Goal: Task Accomplishment & Management: Use online tool/utility

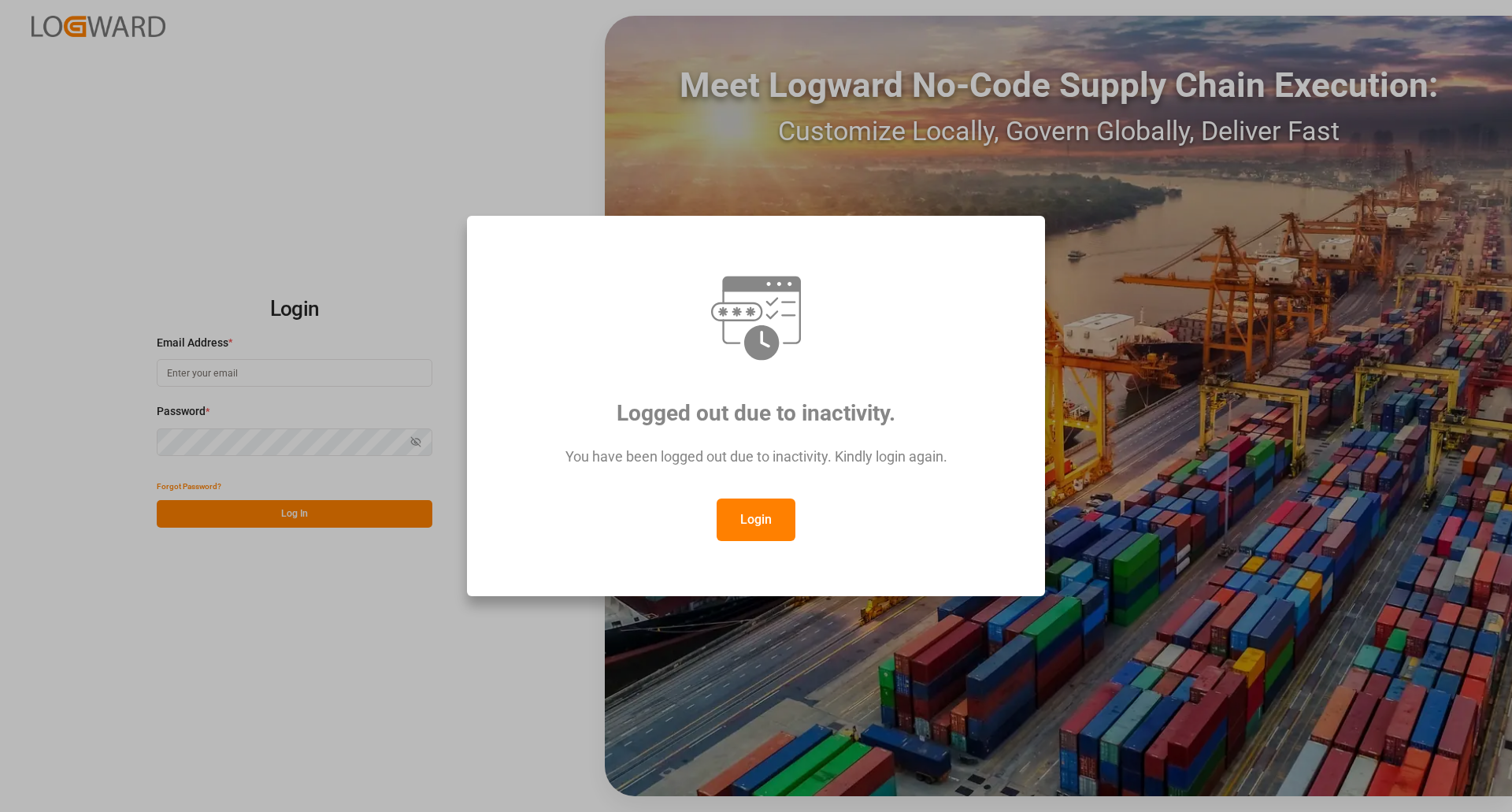
click at [787, 516] on button "Login" at bounding box center [756, 519] width 79 height 43
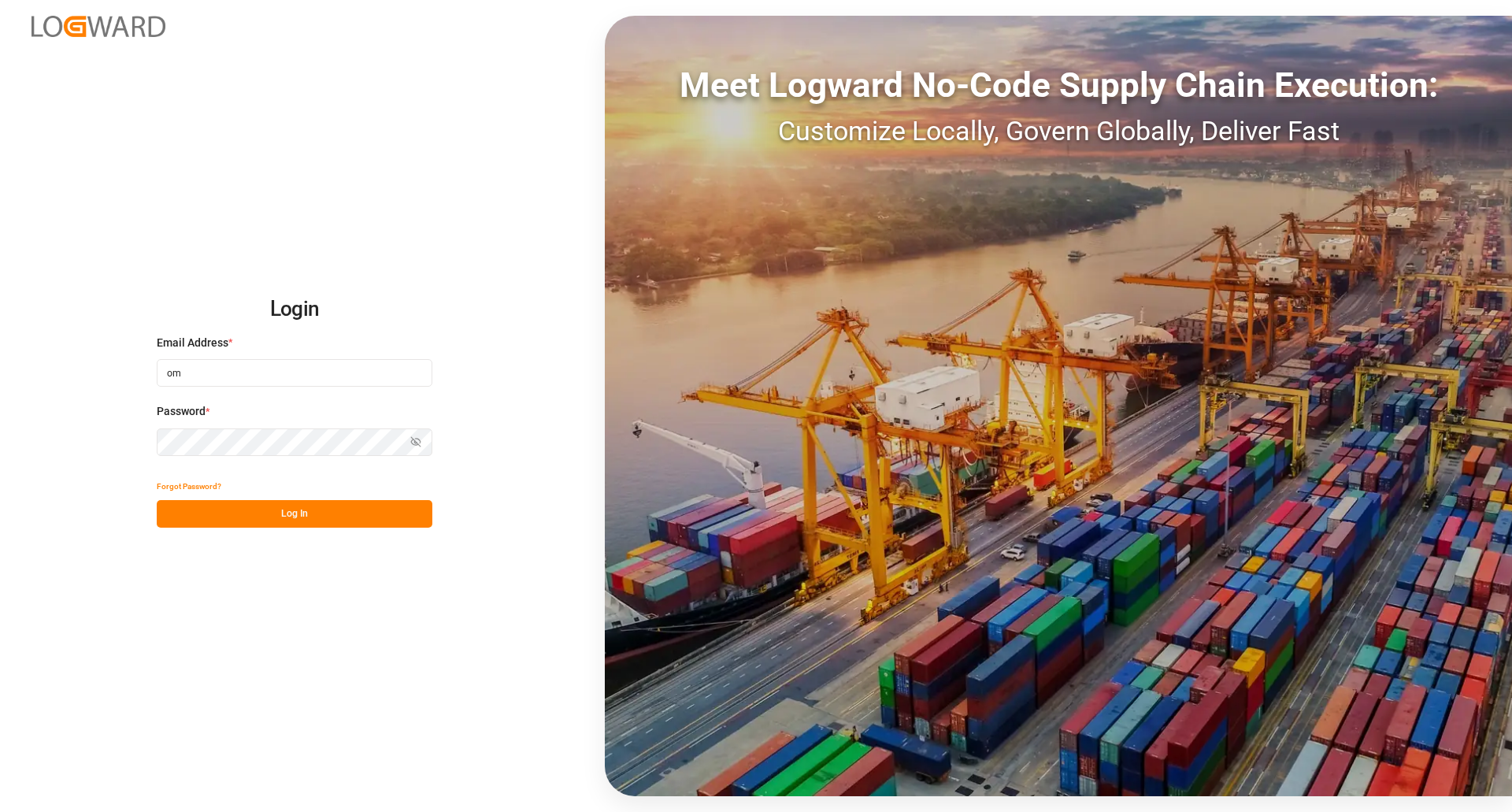
type input "om"
click at [259, 374] on input "om" at bounding box center [294, 372] width 276 height 27
drag, startPoint x: 223, startPoint y: 379, endPoint x: 65, endPoint y: 364, distance: 158.7
click at [90, 368] on div "Login Email Address * om Enter a valid email. Password * Show password Forgot P…" at bounding box center [756, 406] width 1512 height 812
click at [67, 461] on div "Login Email Address * Email is required. Password * Show password Forgot Passwo…" at bounding box center [756, 406] width 1512 height 812
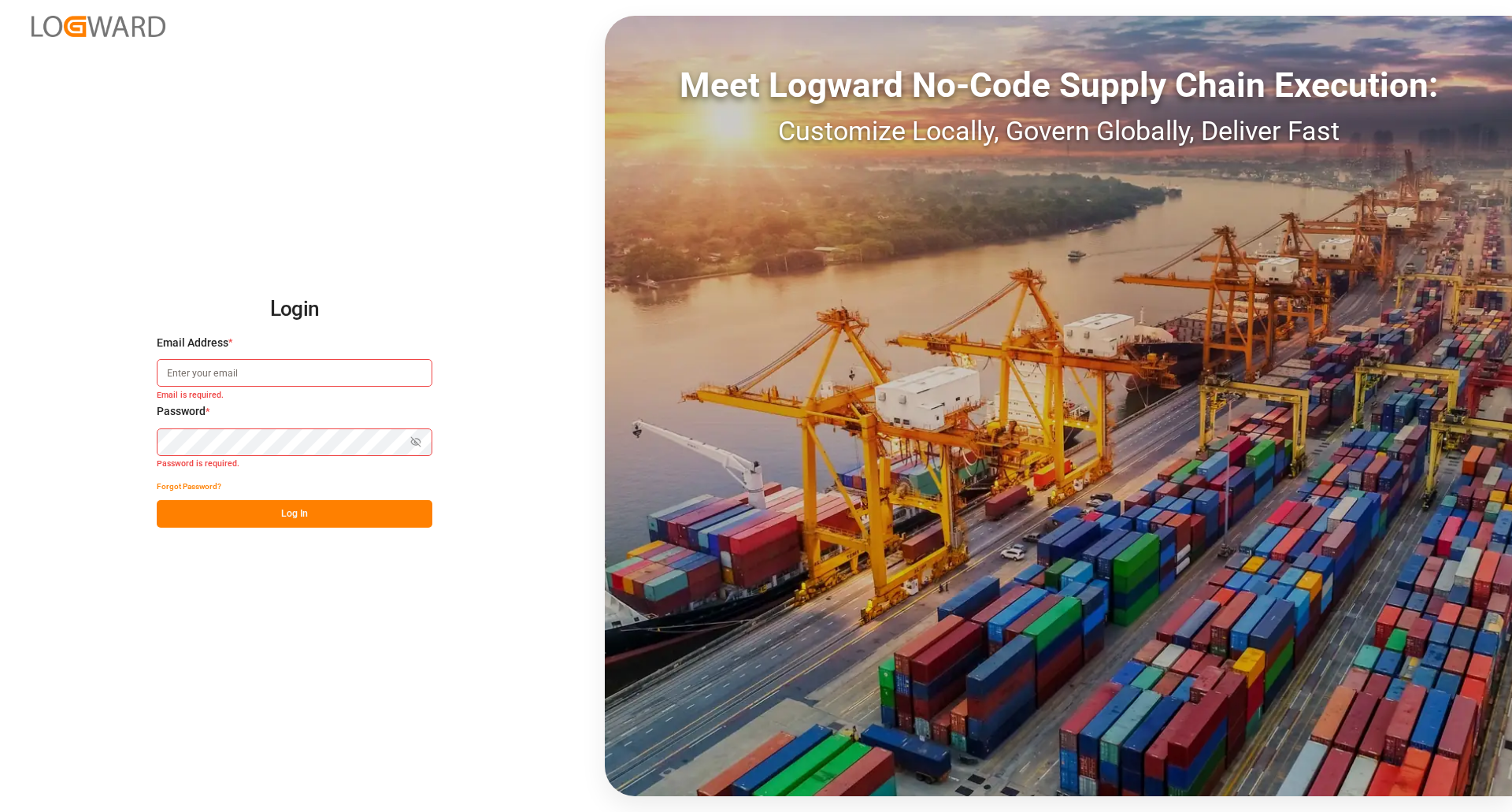
click at [267, 355] on div "Email Address * Email is required." at bounding box center [294, 369] width 276 height 69
click at [261, 364] on input at bounding box center [294, 372] width 276 height 27
click at [304, 365] on input at bounding box center [294, 372] width 276 height 27
type input "[PERSON_NAME][EMAIL_ADDRESS][PERSON_NAME][DOMAIN_NAME]"
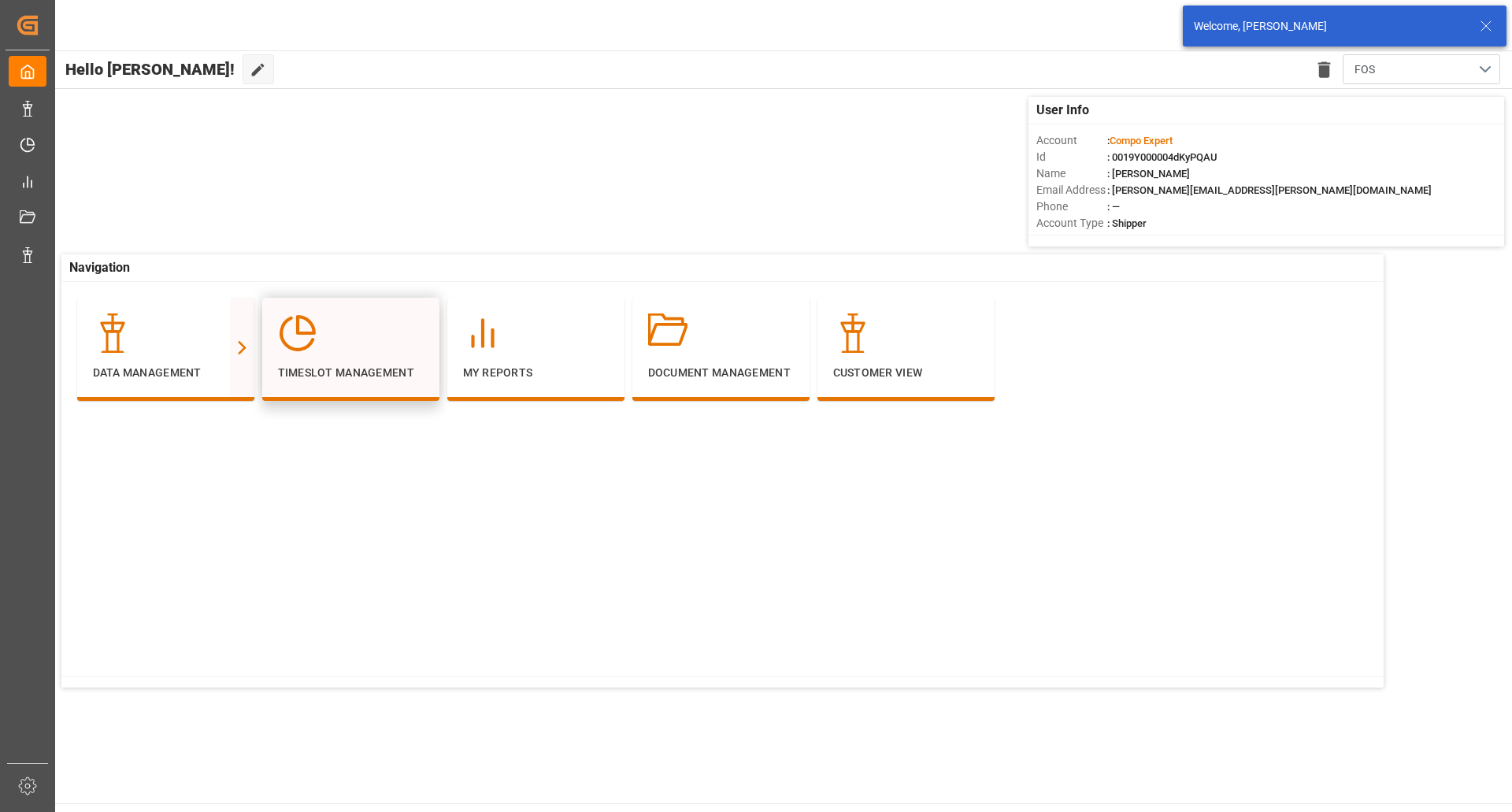
click at [366, 320] on div at bounding box center [351, 334] width 146 height 40
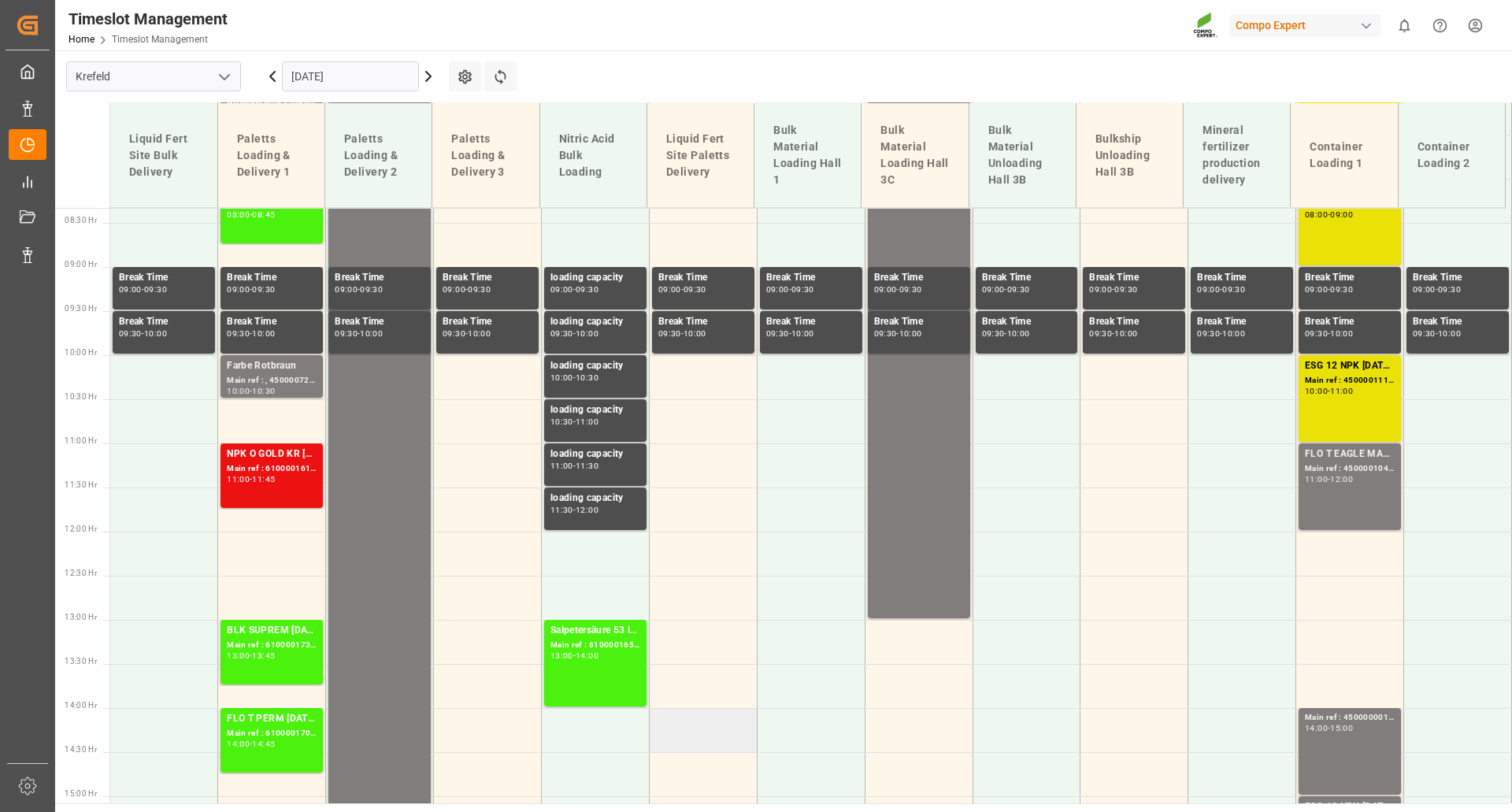
scroll to position [814, 0]
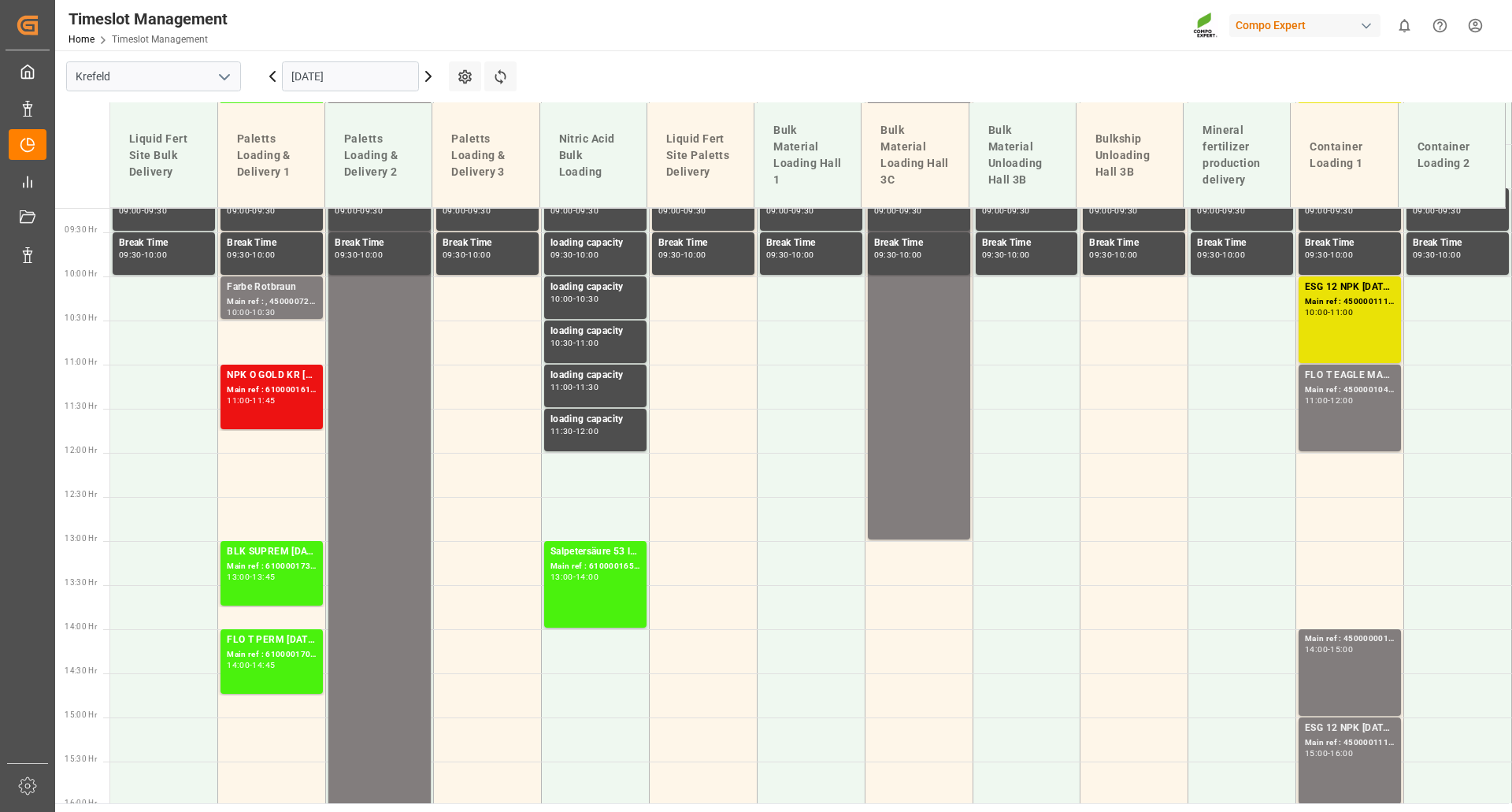
click at [383, 78] on input "[DATE]" at bounding box center [351, 77] width 137 height 30
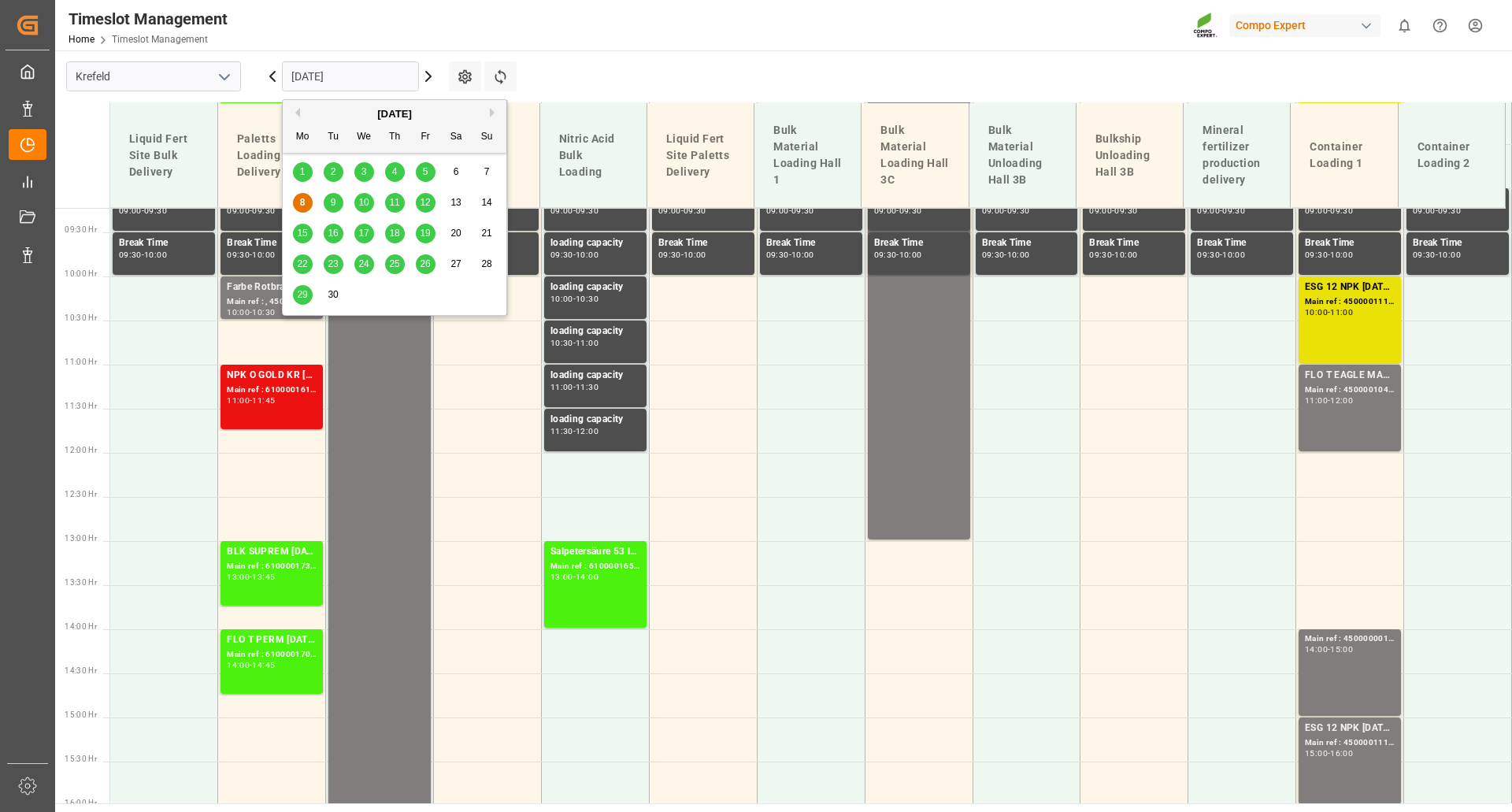
click at [421, 173] on div "5" at bounding box center [425, 172] width 20 height 19
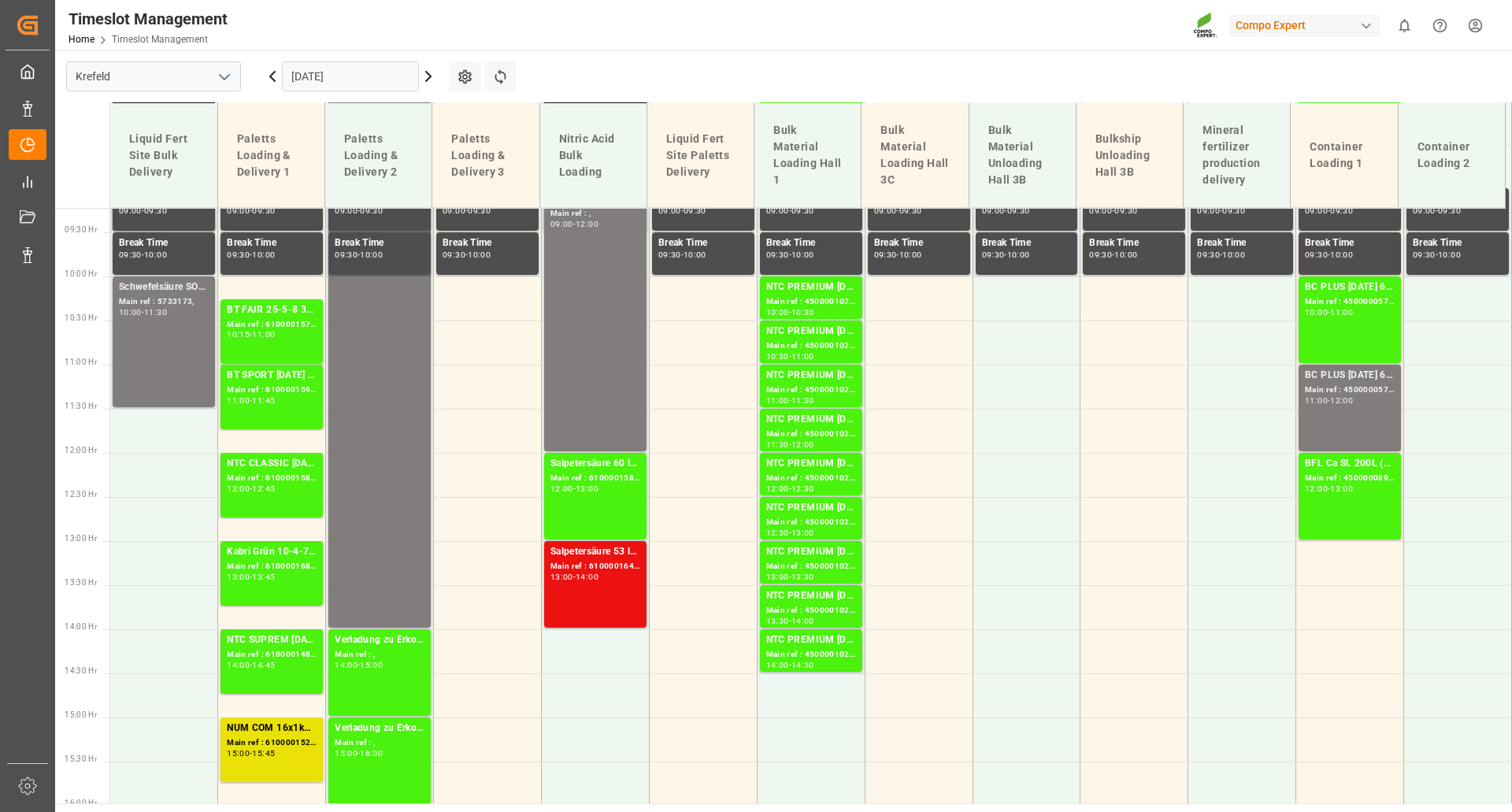
click at [375, 81] on input "[DATE]" at bounding box center [351, 77] width 137 height 30
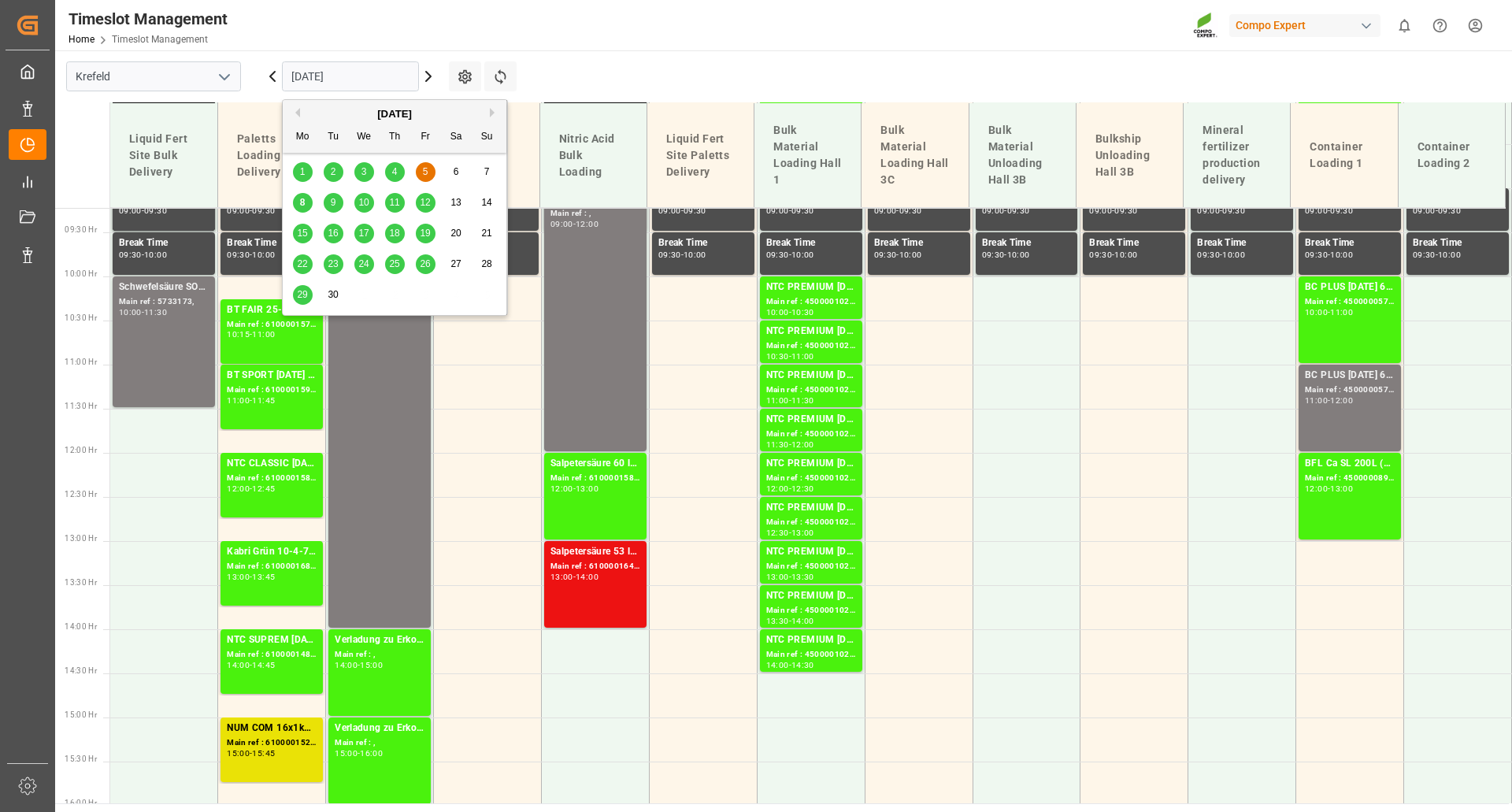
click at [306, 204] on div "8" at bounding box center [302, 204] width 20 height 19
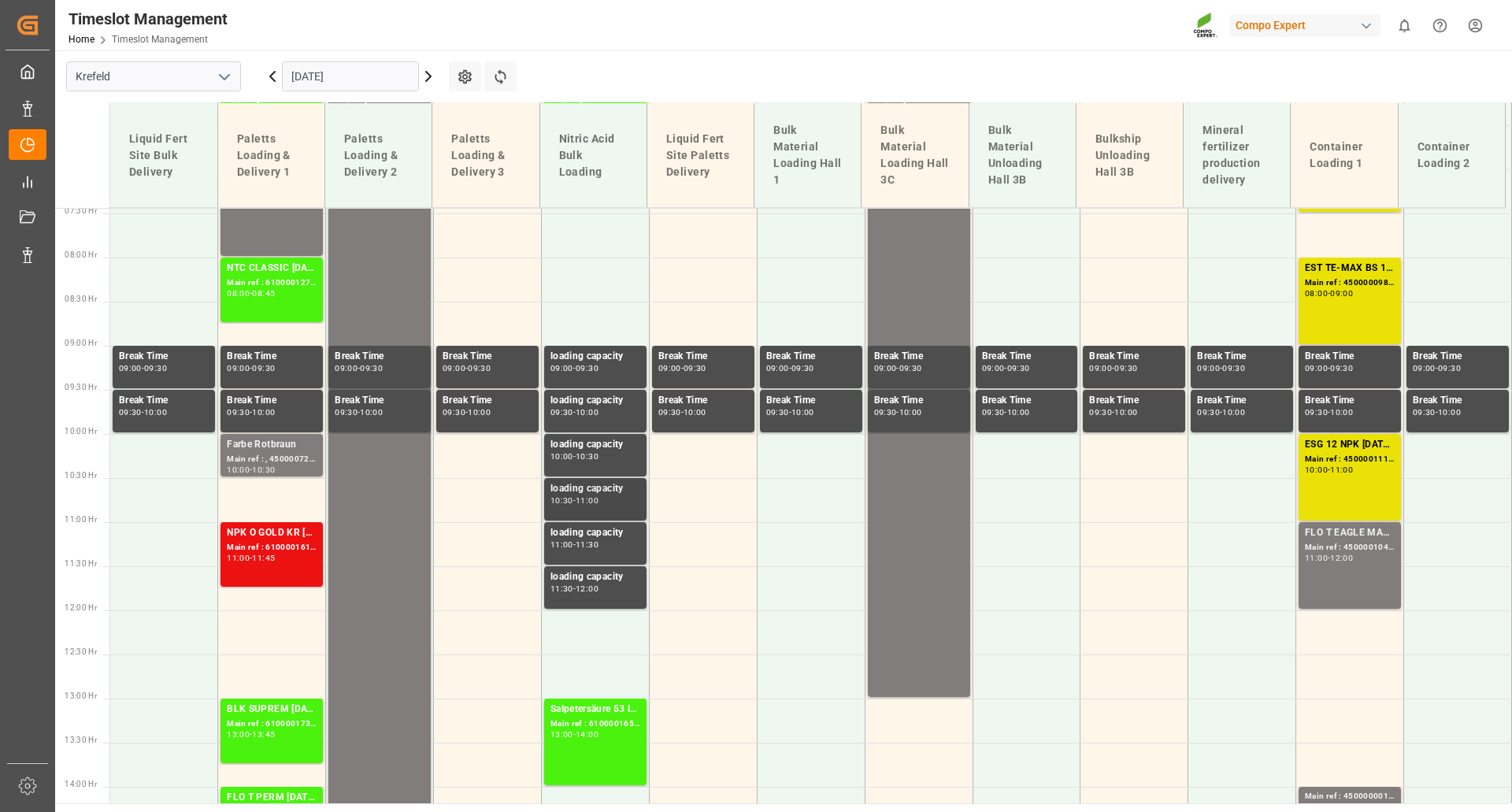
scroll to position [341, 0]
